Goal: Check status: Check status

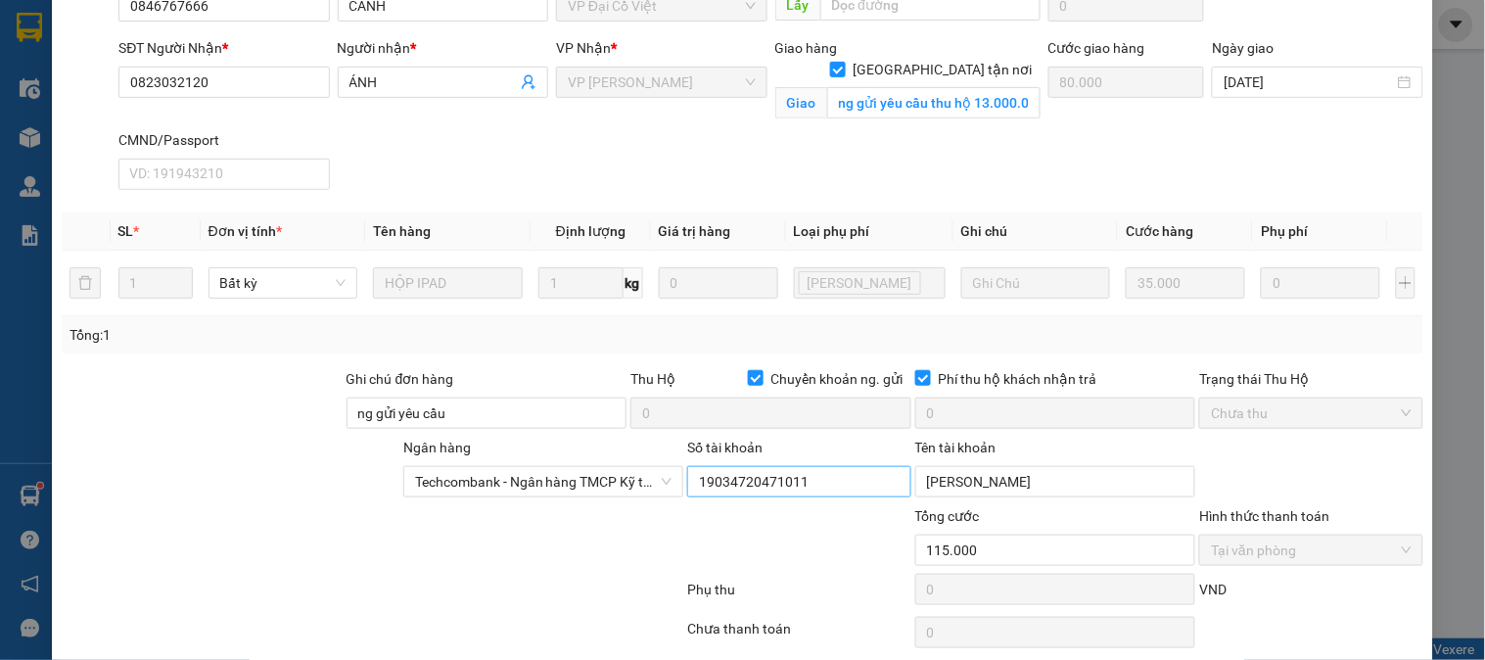
scroll to position [217, 0]
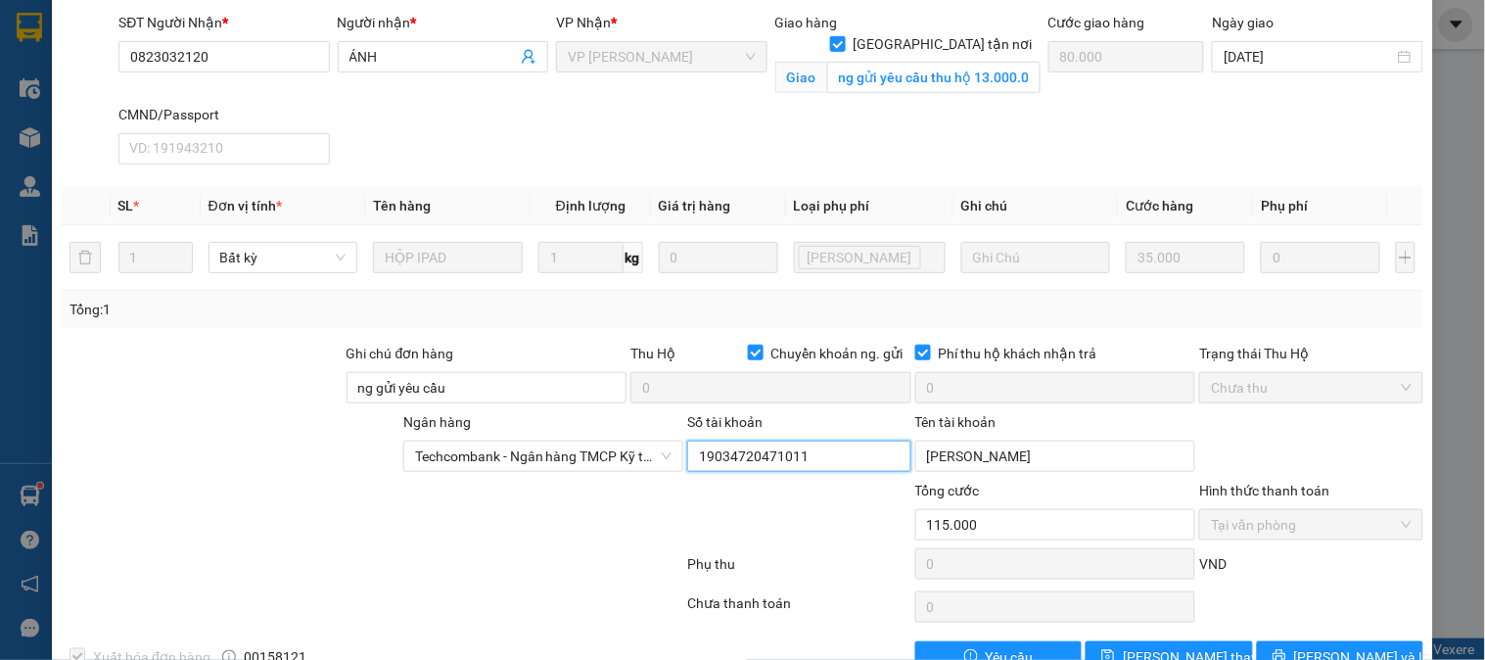
click at [822, 446] on input "19034720471011" at bounding box center [798, 456] width 223 height 31
drag, startPoint x: 893, startPoint y: 70, endPoint x: 916, endPoint y: 65, distance: 24.2
click at [896, 69] on input "ng gửi yêu cầu thu hộ 13.000.000vnđ (phí thu hộ 80k người nhận thanh toán)" at bounding box center [933, 77] width 213 height 31
click at [942, 62] on input "ng gửi yêu cầu thu hộ 13.000.000vnđ (phí thu hộ 80k người nhận thanh toán)" at bounding box center [933, 77] width 213 height 31
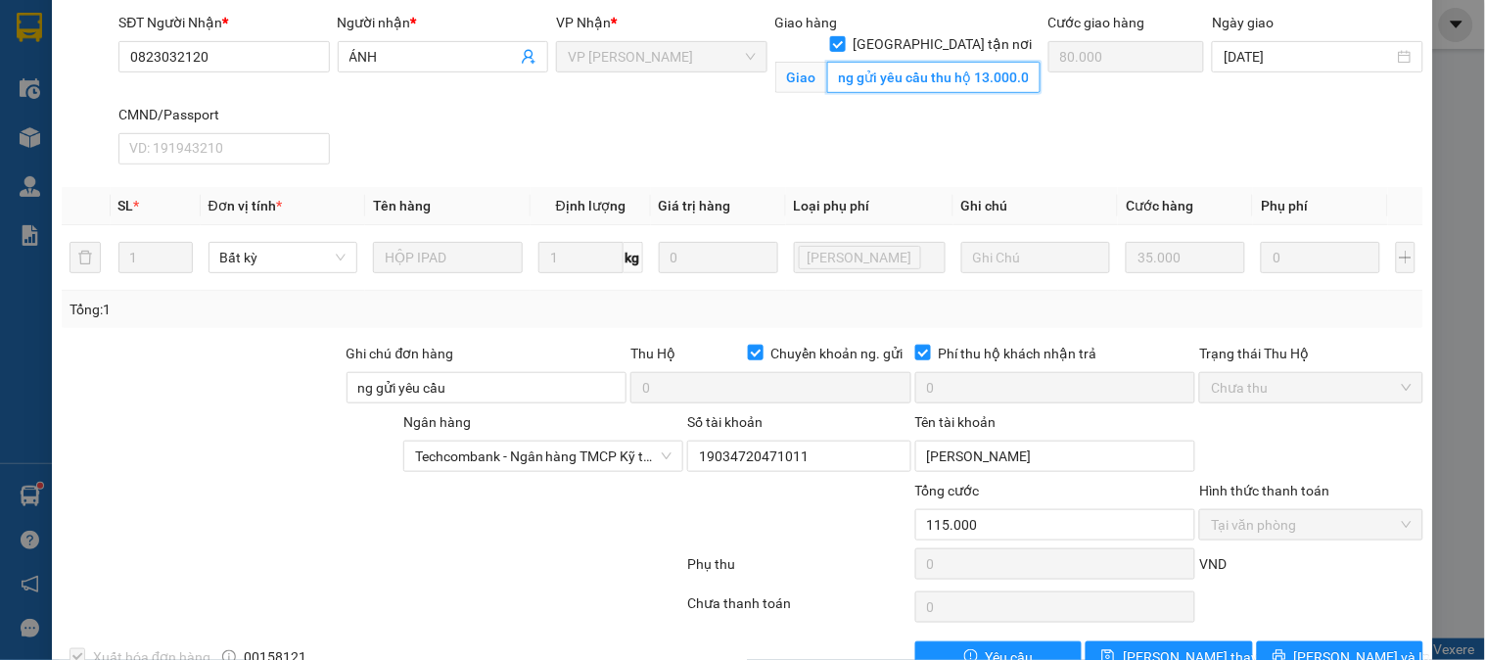
scroll to position [0, 294]
click at [1041, 64] on div "SĐT Người Nhận * 0823032120 Người nhận * ÁNH VP Nhận * VP [PERSON_NAME] hàng Gi…" at bounding box center [771, 92] width 1313 height 161
click at [1018, 124] on div "SĐT Người Nhận * 0823032120 Người nhận * ÁNH VP Nhận * VP [PERSON_NAME] hàng Gi…" at bounding box center [771, 92] width 1313 height 161
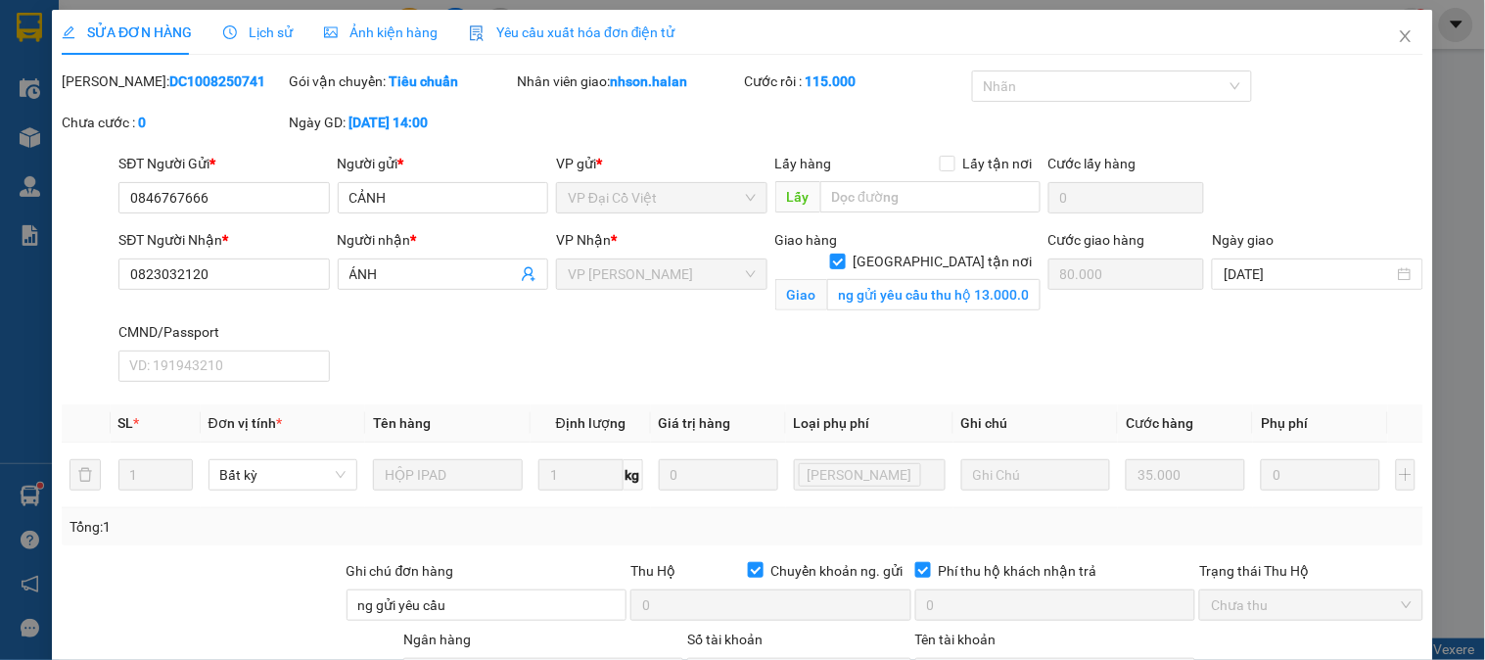
scroll to position [217, 0]
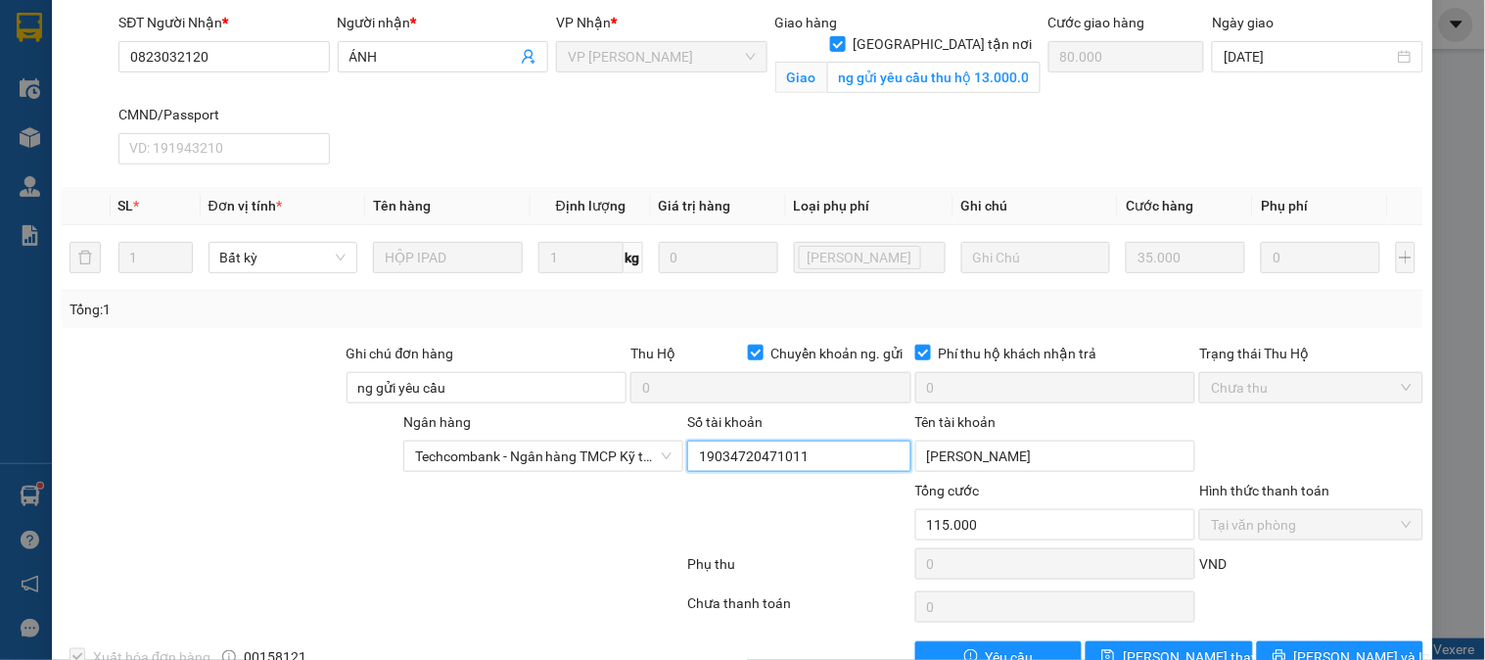
click at [778, 454] on input "19034720471011" at bounding box center [798, 456] width 223 height 31
drag, startPoint x: 778, startPoint y: 454, endPoint x: 788, endPoint y: 462, distance: 12.5
click at [778, 455] on input "19034720471011" at bounding box center [798, 456] width 223 height 31
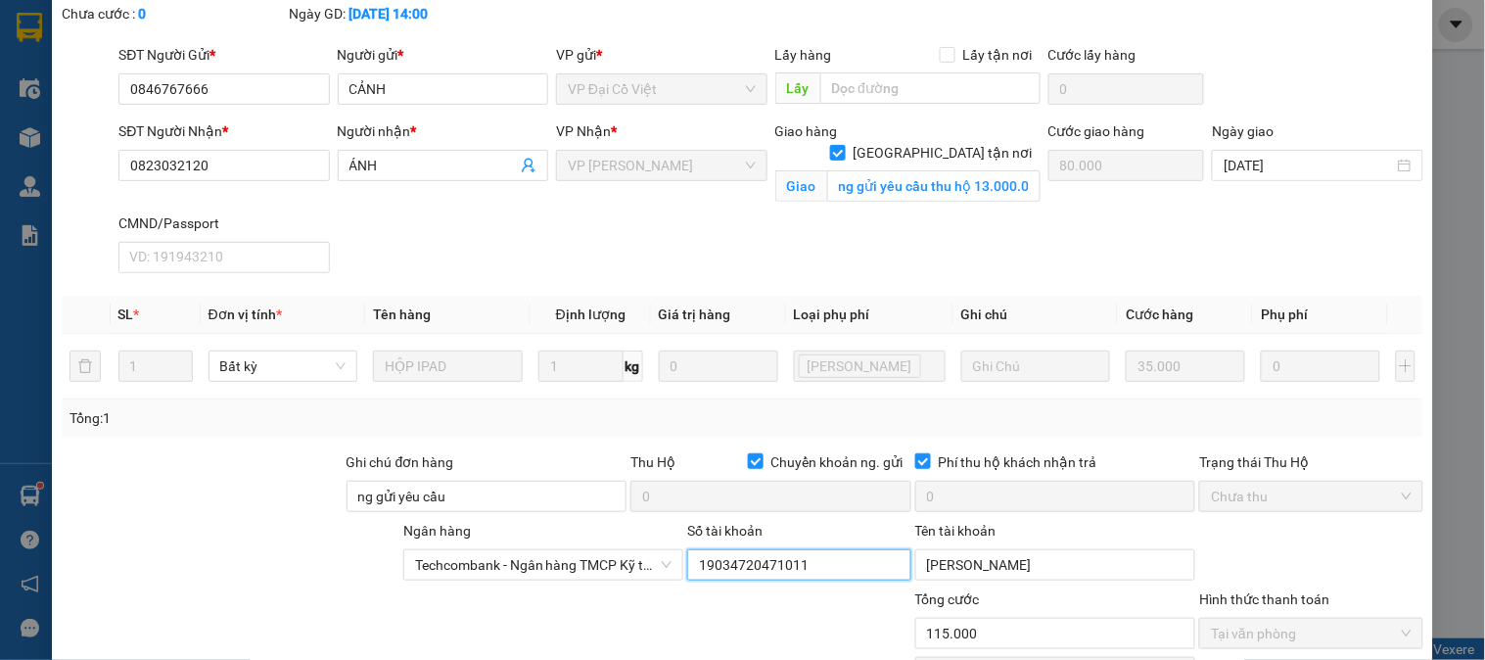
scroll to position [0, 0]
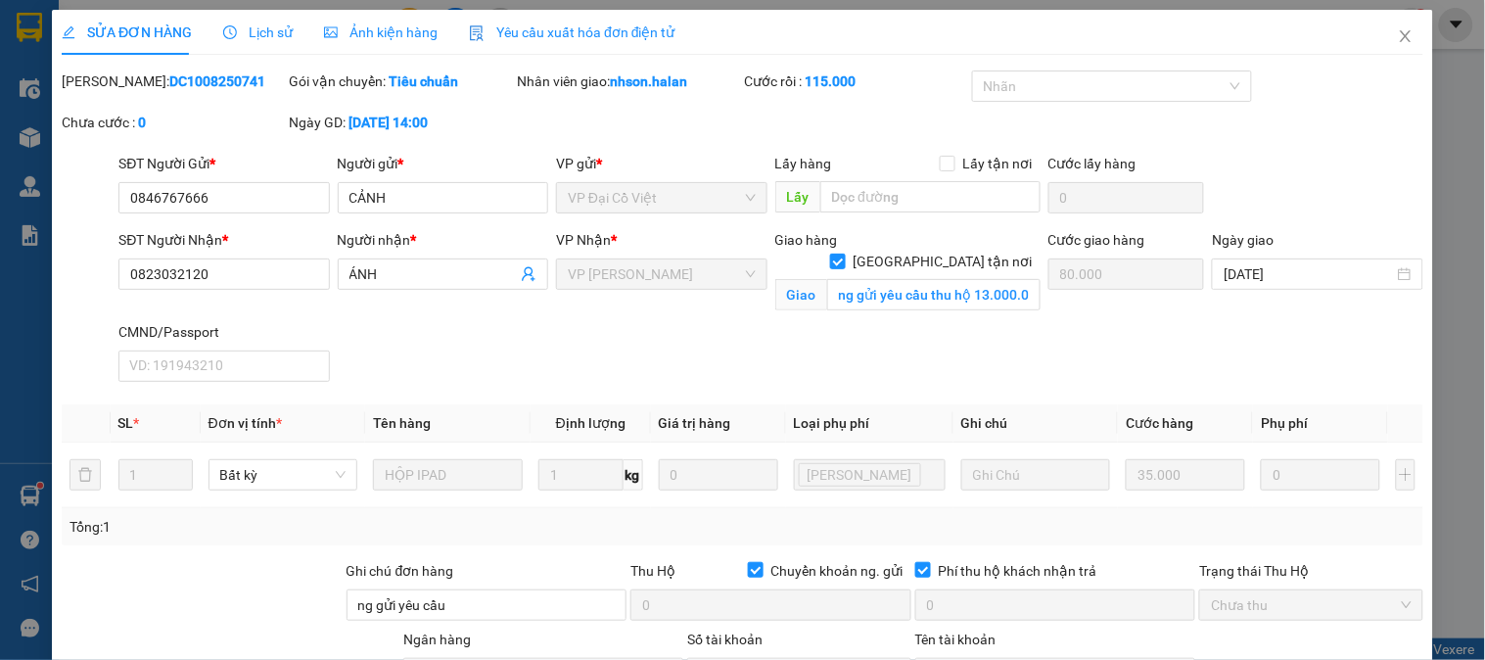
click at [188, 90] on div "[PERSON_NAME]: DC1008250741" at bounding box center [173, 81] width 223 height 22
copy b "DC1008250741"
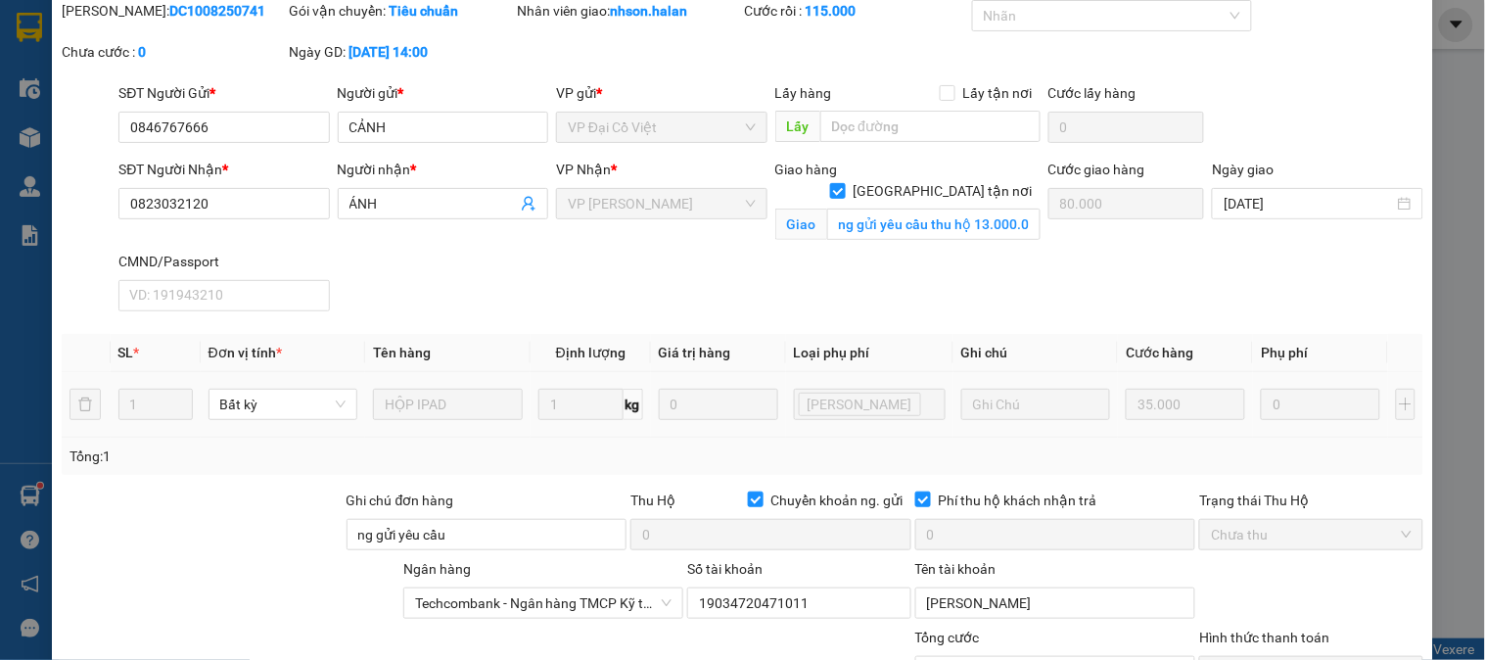
scroll to position [109, 0]
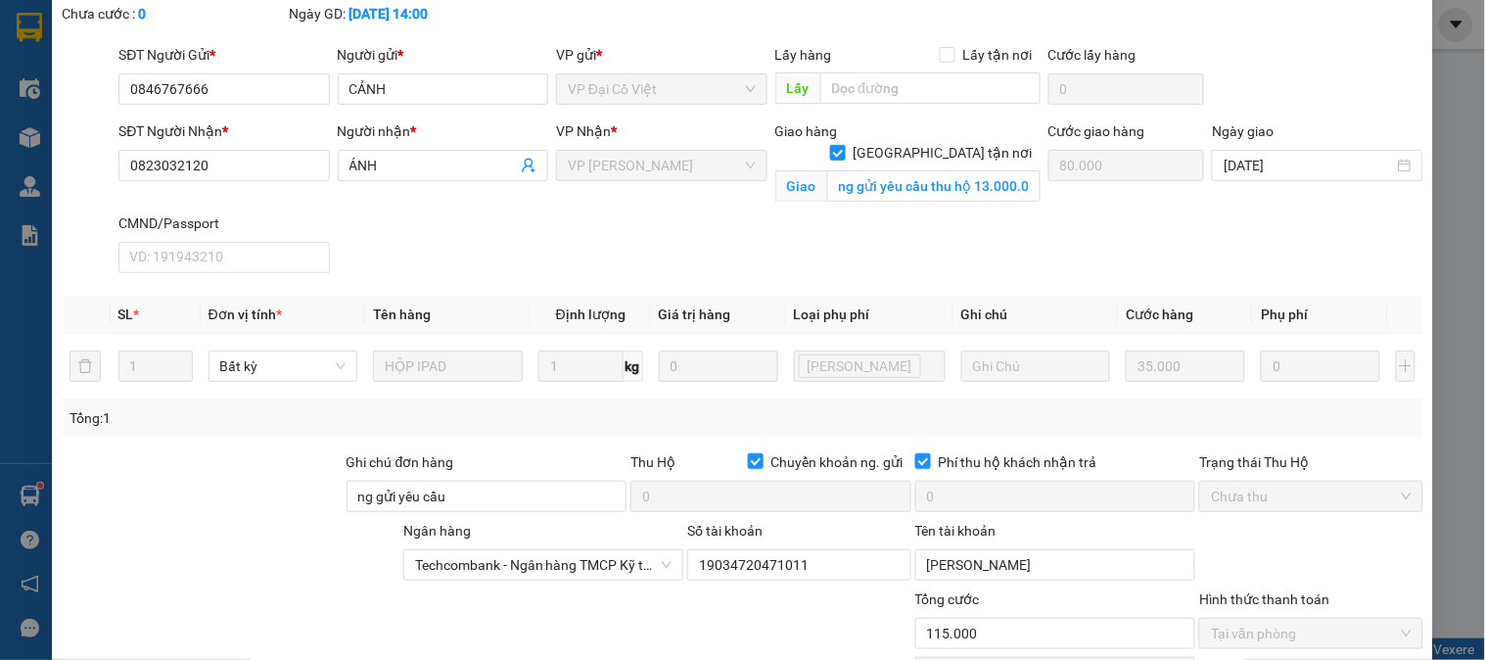
click at [1006, 271] on div "SĐT Người Nhận * 0823032120 Người nhận * ÁNH VP Nhận * VP [PERSON_NAME] hàng Gi…" at bounding box center [771, 200] width 1313 height 161
click at [967, 170] on input "ng gửi yêu cầu thu hộ 13.000.000vnđ (phí thu hộ 80k người nhận thanh toán)" at bounding box center [933, 185] width 213 height 31
click at [979, 170] on input "ng gửi yêu cầu thu hộ 13.000.000vnđ (phí thu hộ 80k người nhận thanh toán)" at bounding box center [933, 185] width 213 height 31
click at [999, 170] on input "ng gửi yêu cầu thu hộ 13.000.000vnđ (phí thu hộ 80k người nhận thanh toán)" at bounding box center [933, 185] width 213 height 31
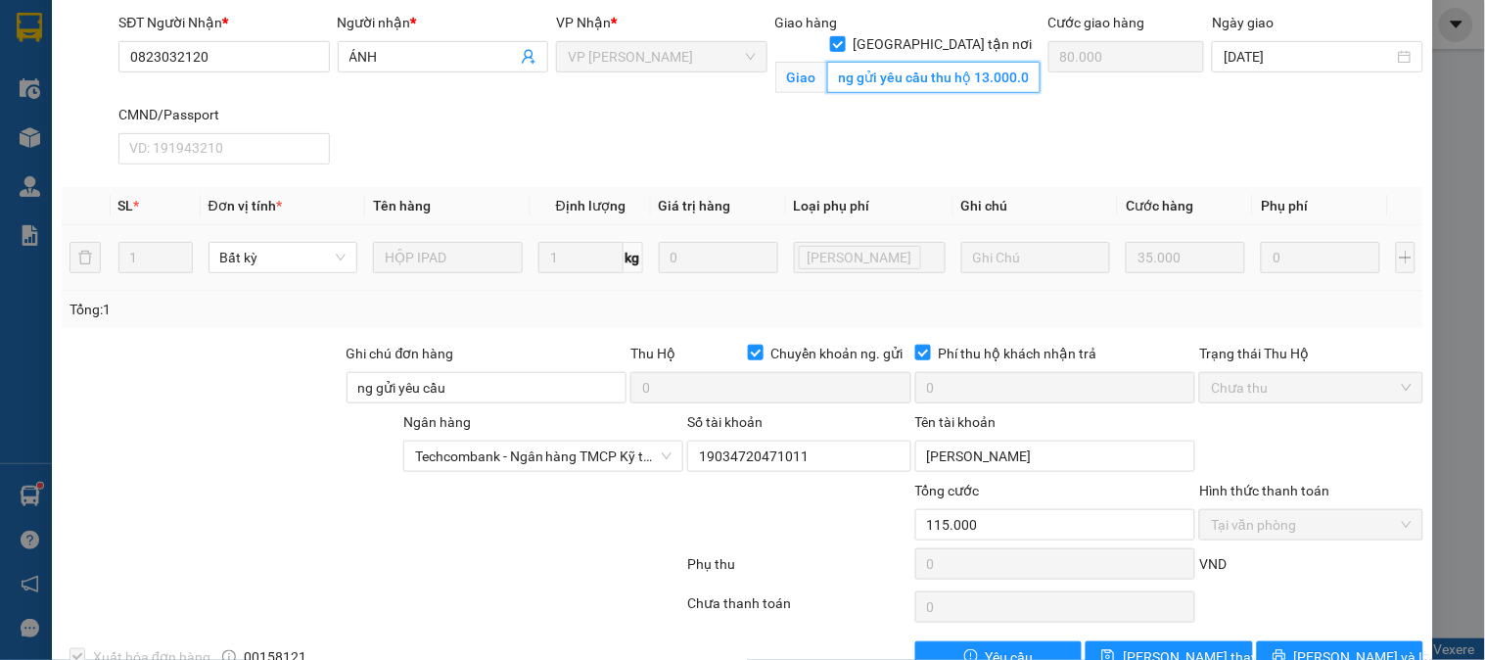
scroll to position [0, 0]
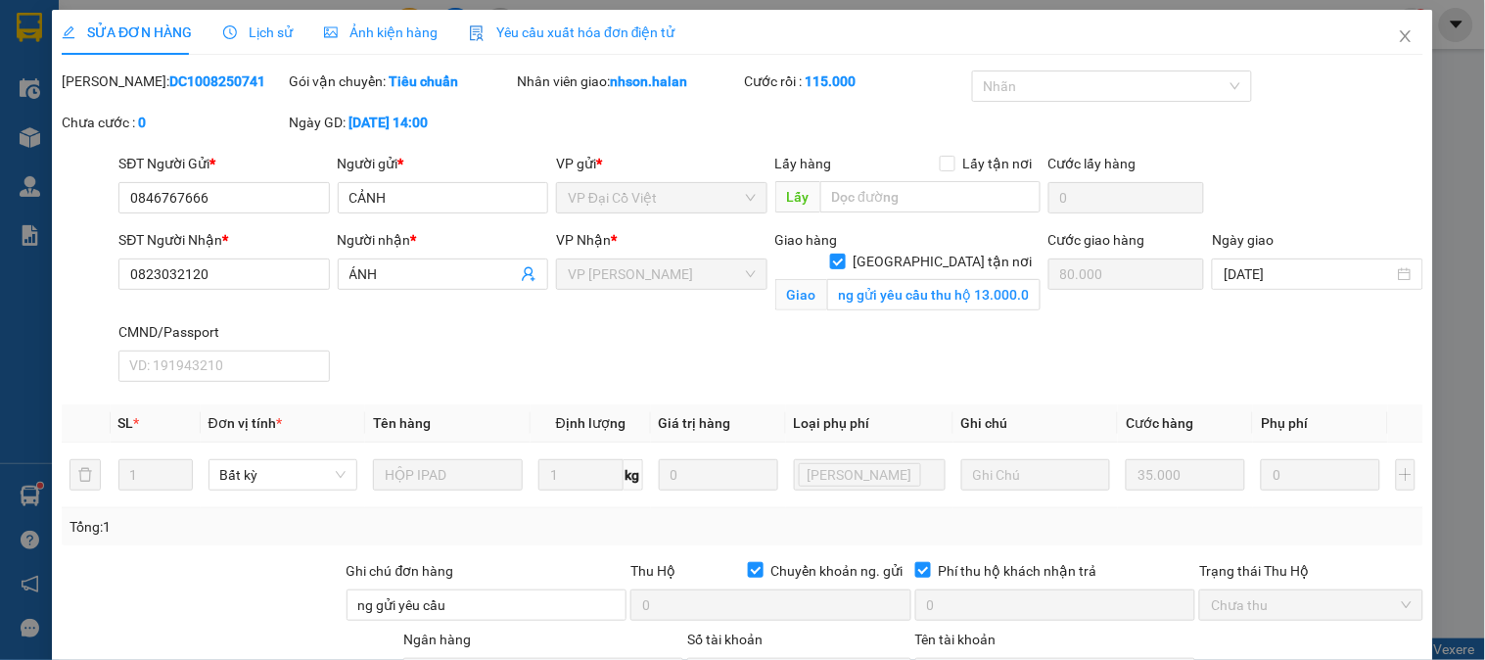
click at [257, 29] on span "Lịch sử" at bounding box center [258, 32] width 70 height 16
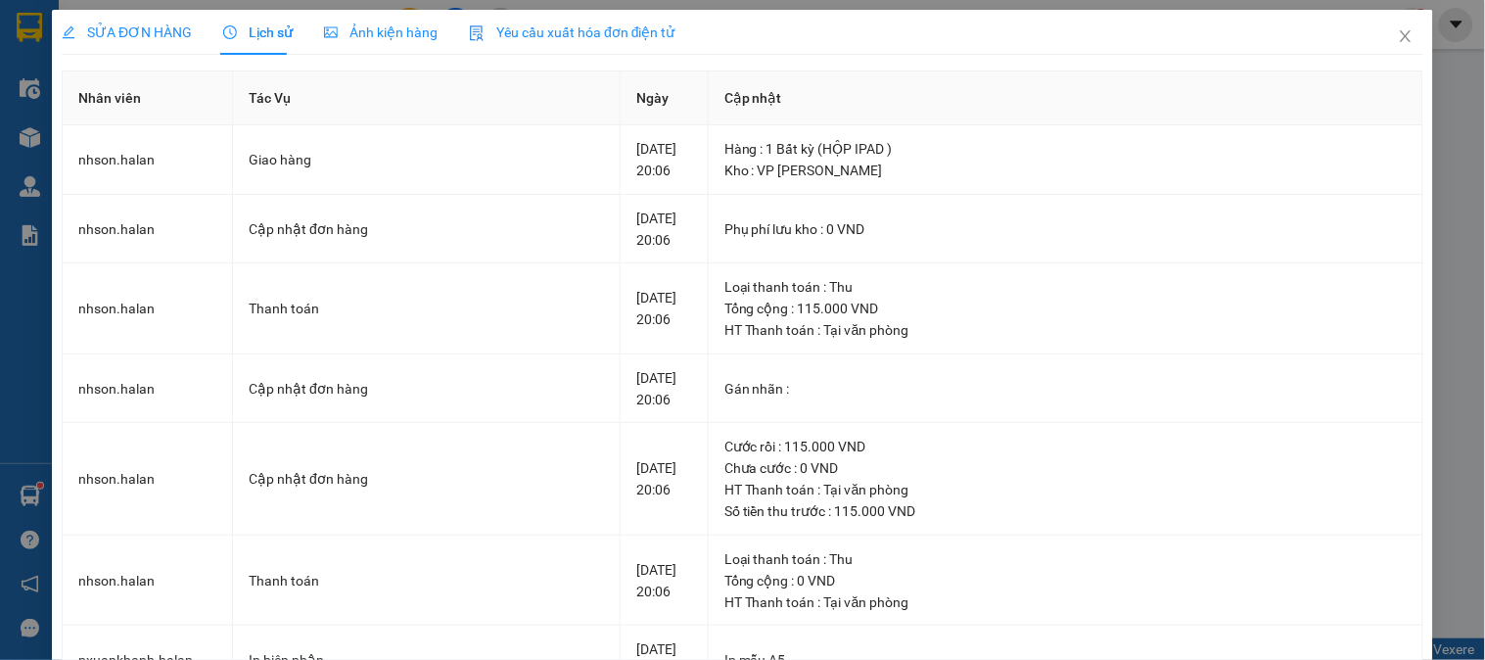
drag, startPoint x: 144, startPoint y: 30, endPoint x: 210, endPoint y: 46, distance: 67.4
click at [143, 31] on span "SỬA ĐƠN HÀNG" at bounding box center [127, 32] width 130 height 16
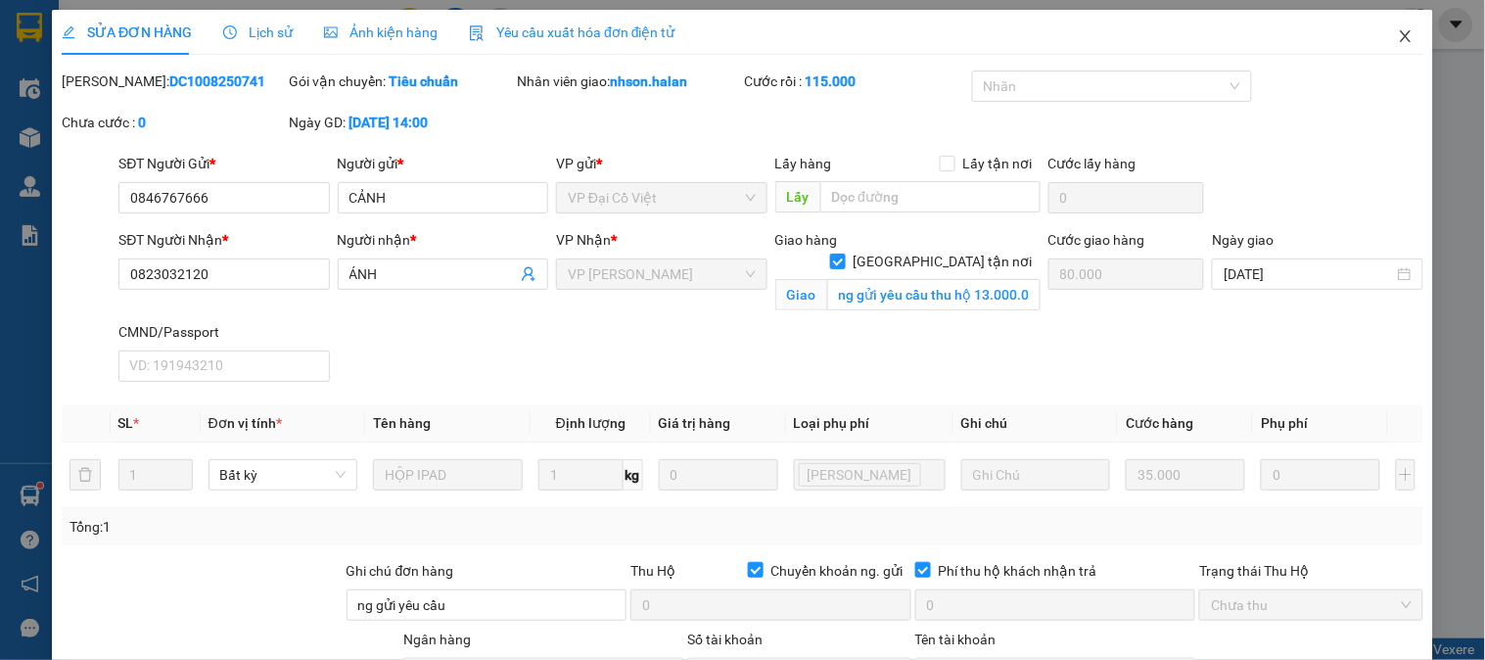
click at [1398, 33] on icon "close" at bounding box center [1406, 36] width 16 height 16
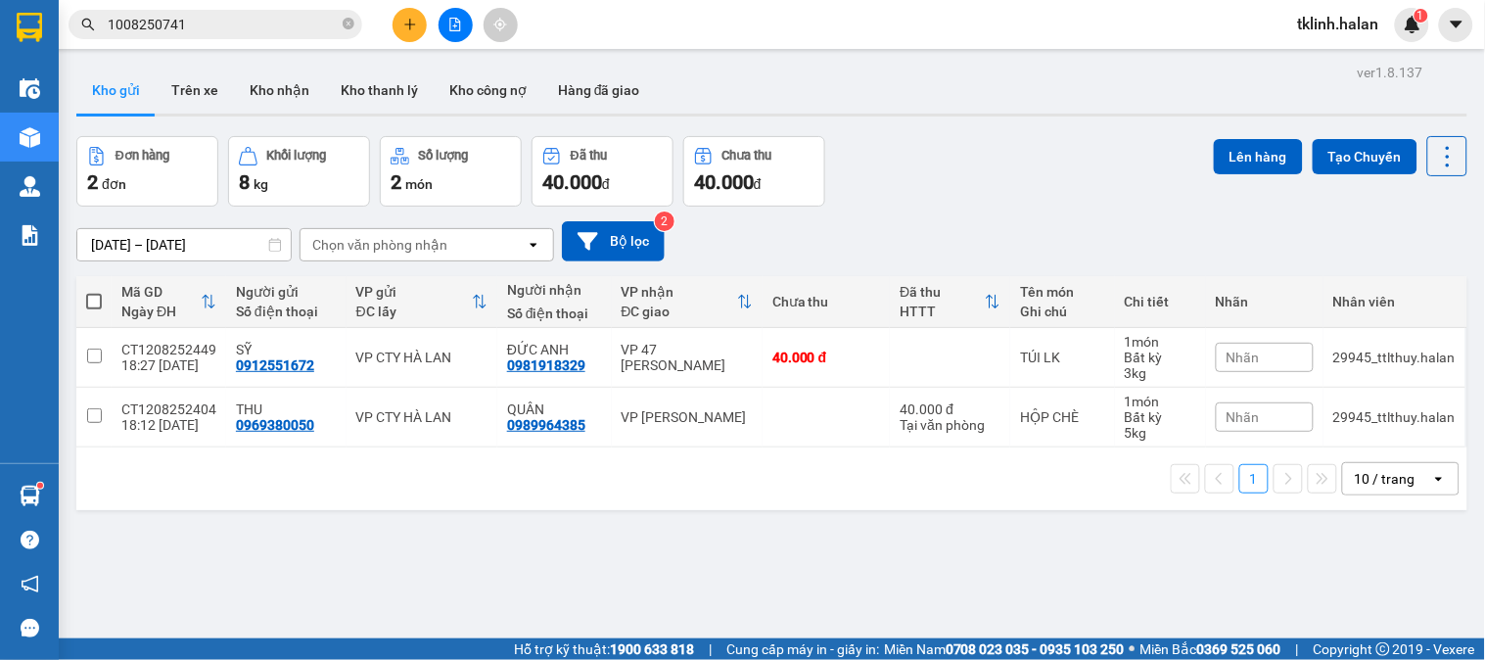
click at [226, 23] on input "1008250741" at bounding box center [223, 25] width 231 height 22
